Goal: Transaction & Acquisition: Book appointment/travel/reservation

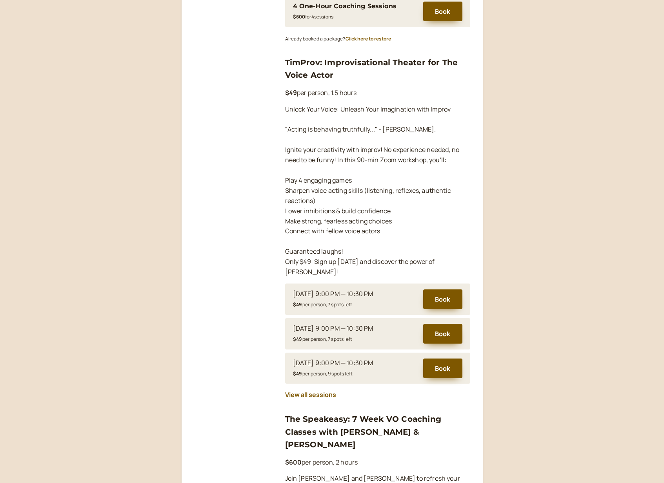
scroll to position [435, 0]
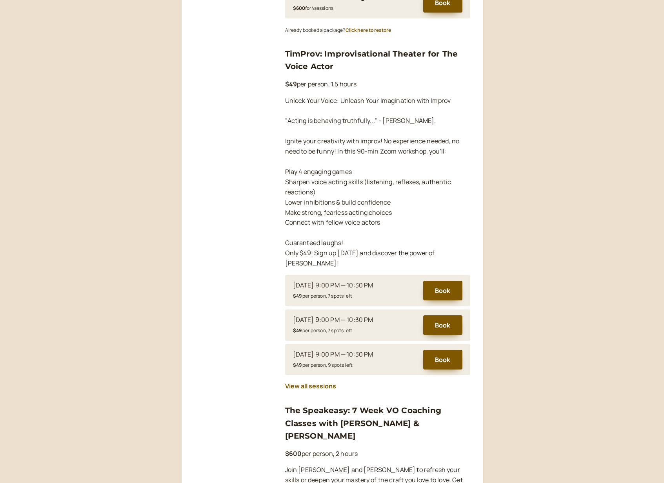
drag, startPoint x: 555, startPoint y: 184, endPoint x: 548, endPoint y: 188, distance: 7.9
click at [555, 184] on div "[PERSON_NAME] Voice Acting Coaching Is your inner storyteller begging to break …" at bounding box center [332, 427] width 664 height 1725
click at [334, 76] on div "TimProv: Improvisational Theater for The Voice Actor $49 per person, 1.5 hours …" at bounding box center [377, 219] width 185 height 344
drag, startPoint x: 342, startPoint y: 69, endPoint x: 284, endPoint y: 55, distance: 59.4
click at [284, 55] on div "[PERSON_NAME] Voice Acting Coaching Is your inner storyteller begging to break …" at bounding box center [332, 403] width 276 height 1639
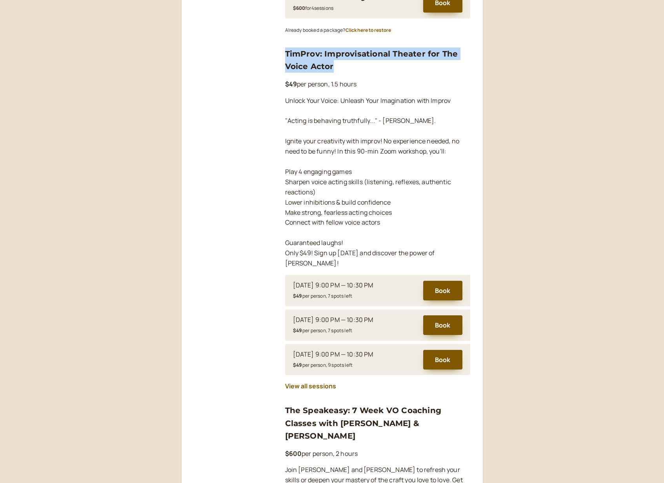
copy link "TimProv: Improvisational Theater for The Voice Actor"
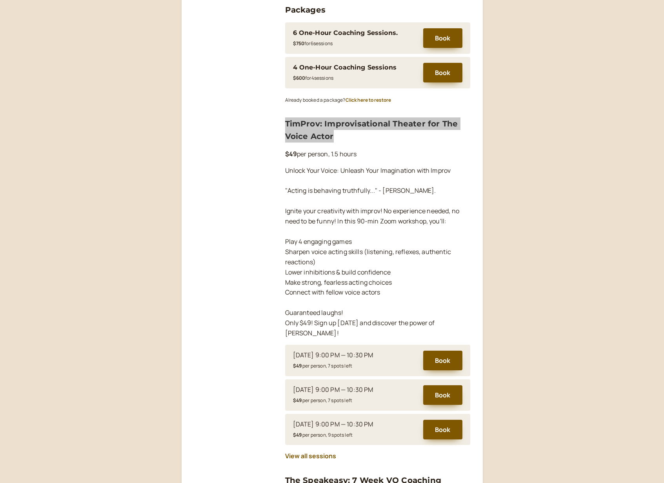
scroll to position [355, 0]
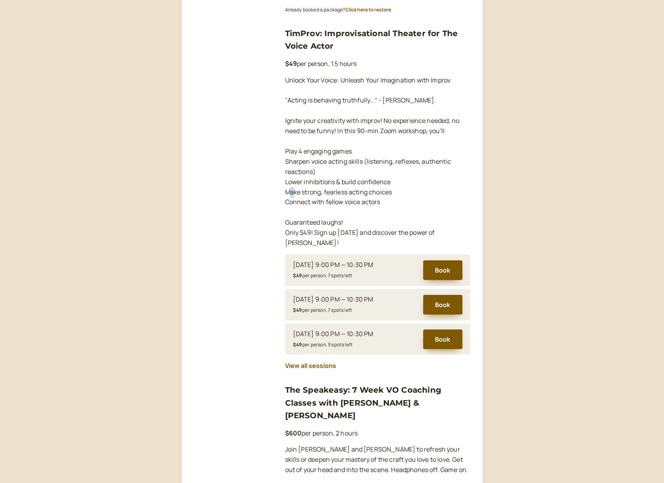
scroll to position [472, 0]
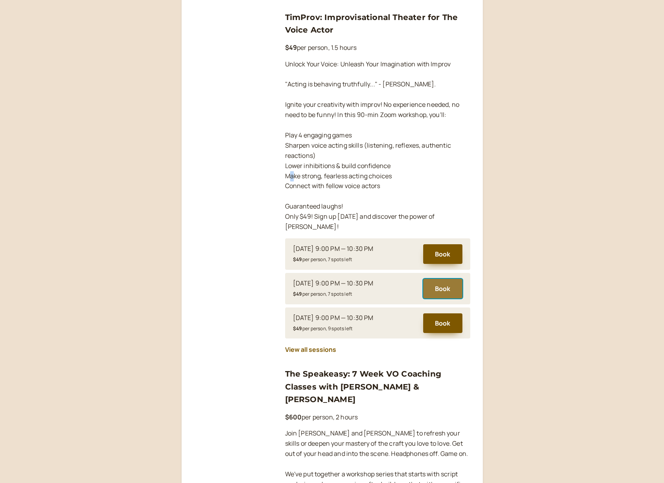
click at [440, 279] on button "Book" at bounding box center [442, 289] width 39 height 20
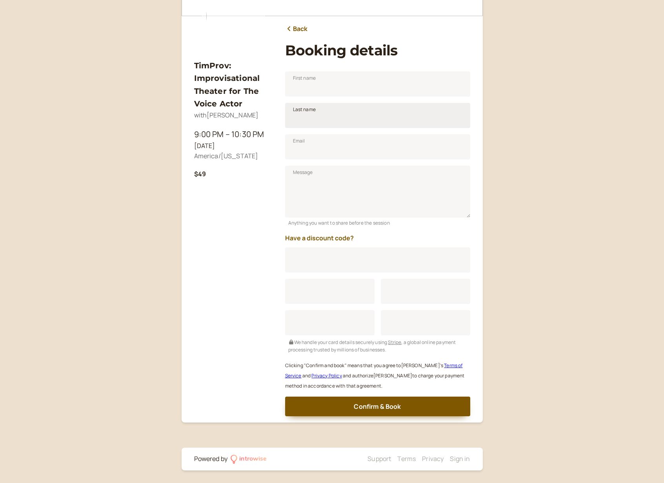
scroll to position [84, 0]
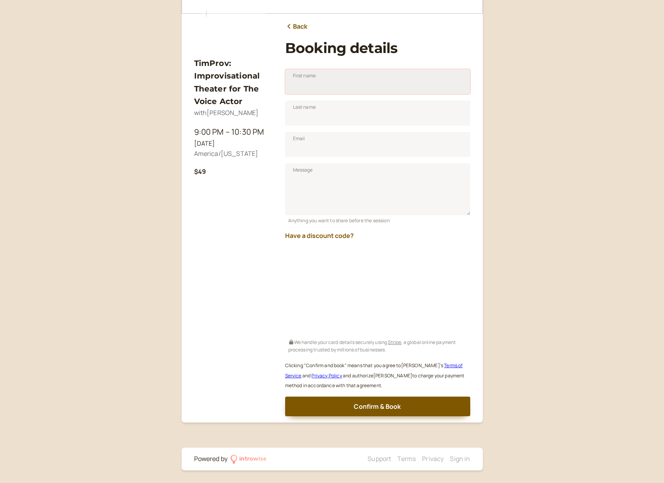
click at [330, 82] on input "First name" at bounding box center [377, 81] width 185 height 25
type input "[PERSON_NAME]"
type input "[GEOGRAPHIC_DATA]"
type input "[PERSON_NAME][EMAIL_ADDRESS][DOMAIN_NAME]"
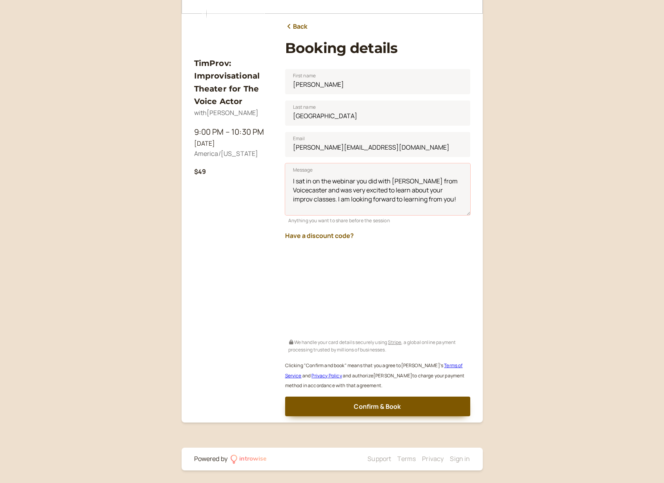
type textarea "I sat in on the webinar you did with [PERSON_NAME] from Voicecaster and was ver…"
click at [254, 279] on div "TimProv: Improvisational Theater for The Voice Actor with [PERSON_NAME] 9:00 PM…" at bounding box center [233, 230] width 78 height 371
click at [518, 263] on div "TimProv: Improvisational Theater for The Voice Actor with [PERSON_NAME] 9:00 PM…" at bounding box center [332, 199] width 664 height 566
